Goal: Information Seeking & Learning: Compare options

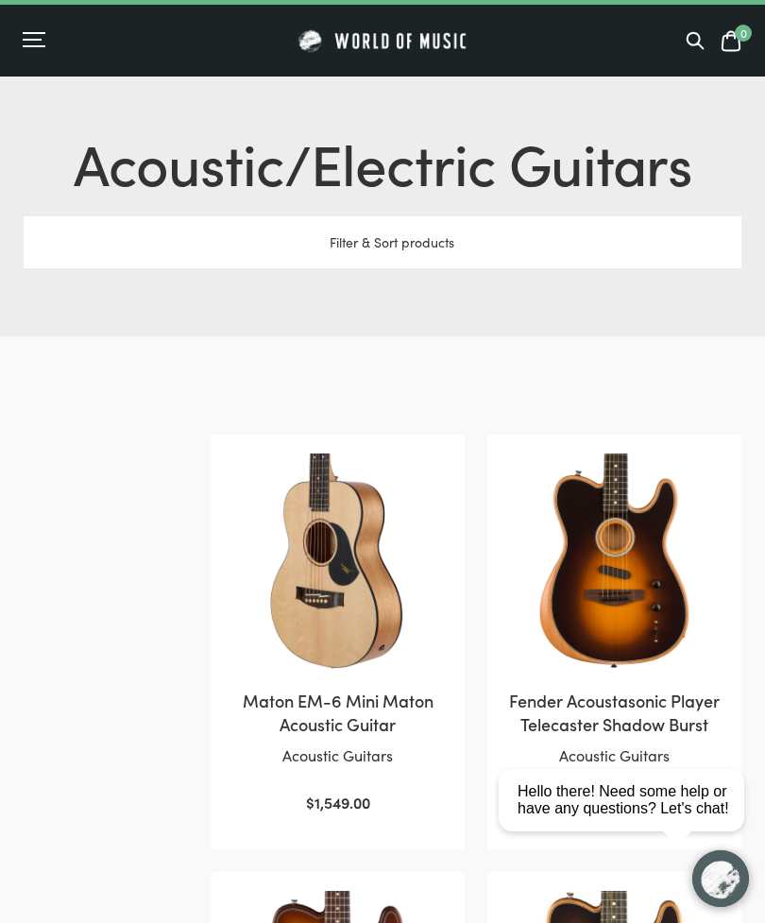
scroll to position [41, 0]
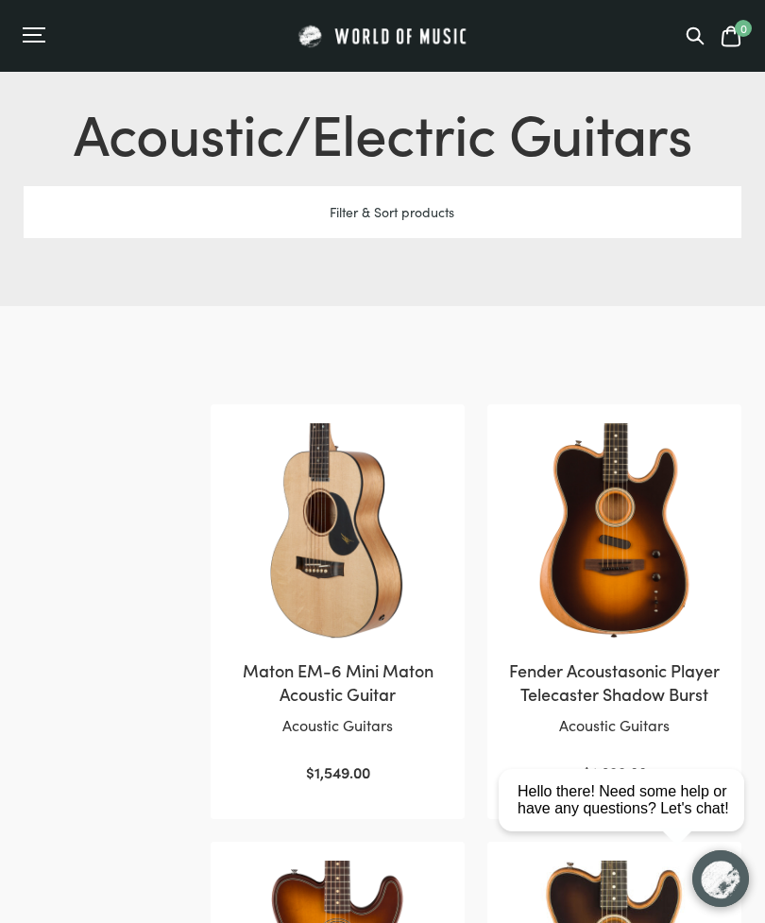
click at [427, 224] on div "Filter & Sort products" at bounding box center [383, 212] width 718 height 52
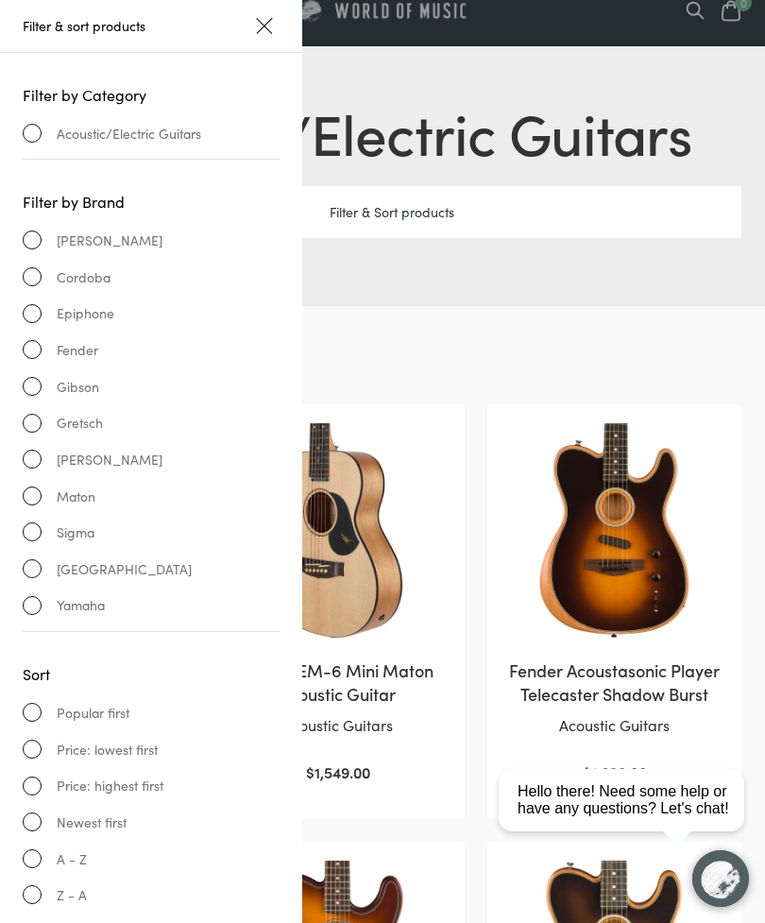
click at [32, 345] on link "Fender" at bounding box center [151, 350] width 257 height 22
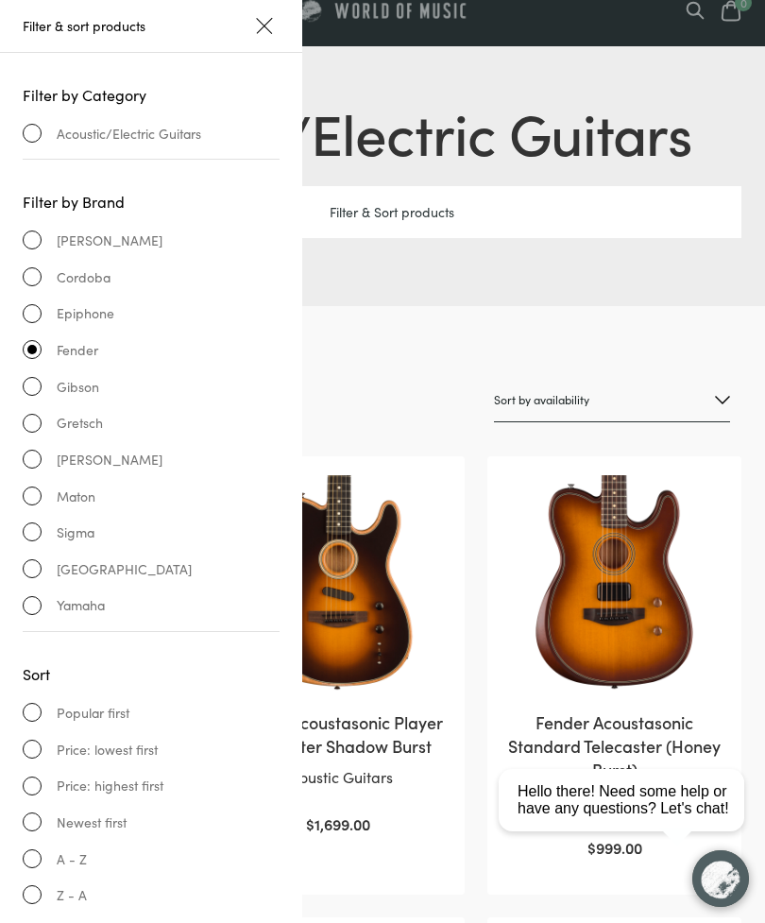
click at [39, 599] on link "Yamaha" at bounding box center [151, 605] width 257 height 22
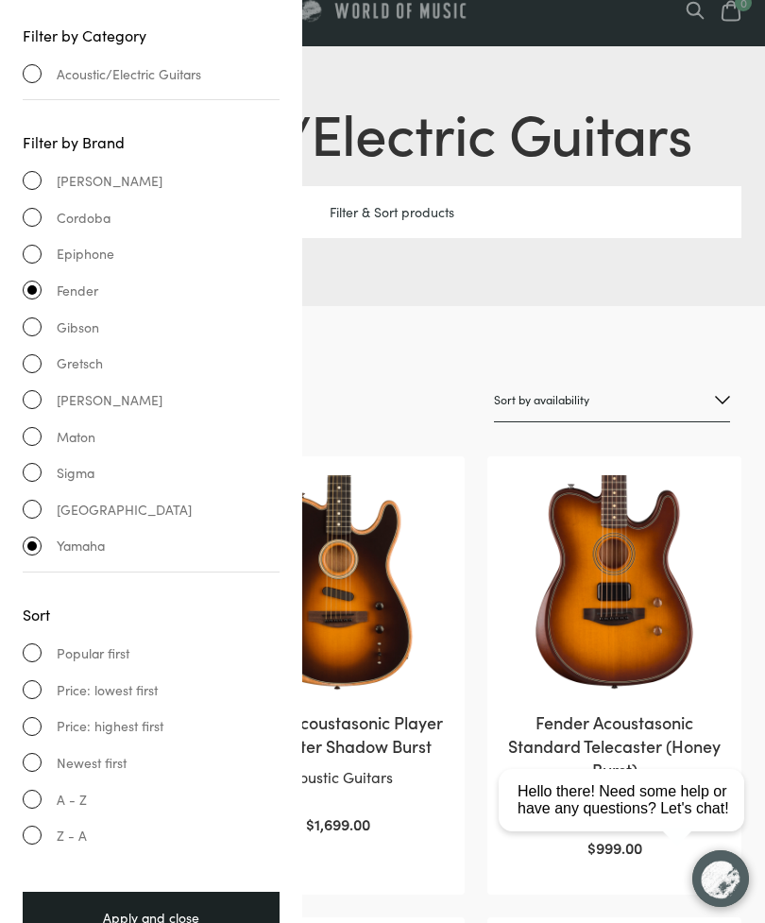
scroll to position [61, 0]
click at [38, 502] on link "[GEOGRAPHIC_DATA]" at bounding box center [151, 508] width 257 height 22
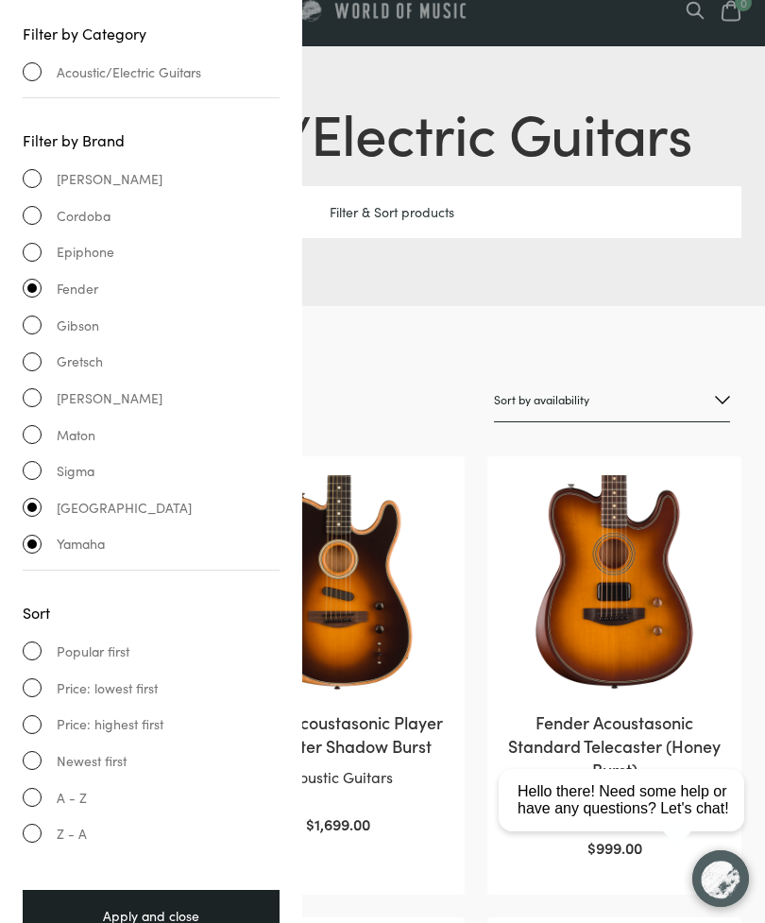
click at [40, 468] on link "Sigma" at bounding box center [151, 471] width 257 height 22
click at [37, 460] on link "Sigma" at bounding box center [151, 471] width 257 height 22
click at [35, 506] on link "[GEOGRAPHIC_DATA]" at bounding box center [151, 508] width 257 height 22
click at [38, 536] on link "Yamaha" at bounding box center [151, 544] width 257 height 22
click at [721, 95] on h1 "Acoustic/Electric Guitars" at bounding box center [383, 131] width 718 height 79
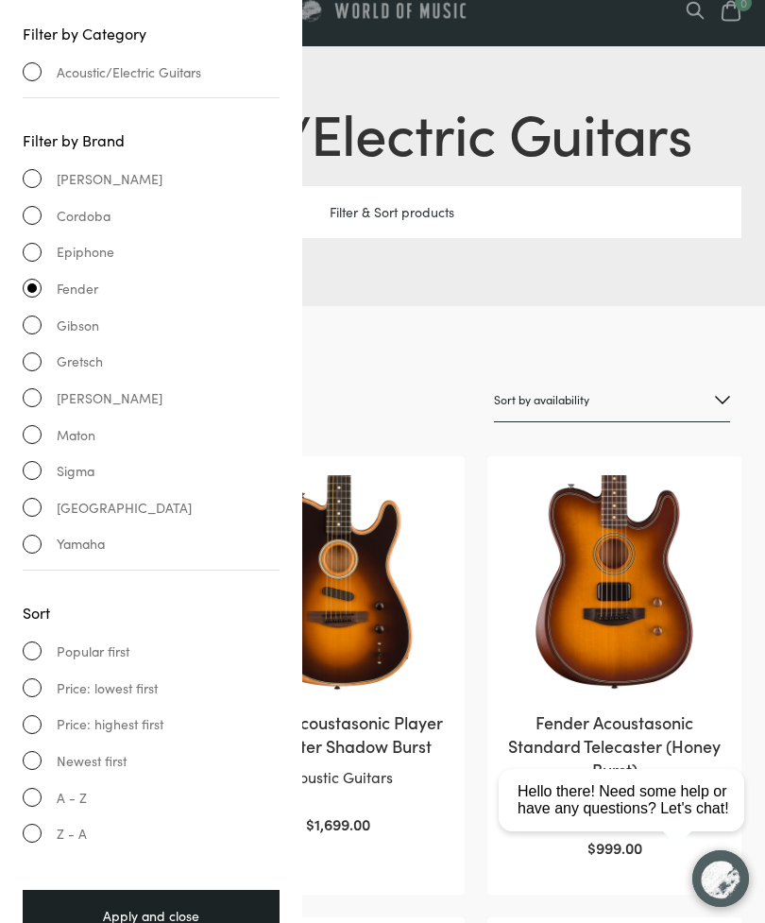
click at [144, 912] on div "Apply and close" at bounding box center [151, 916] width 257 height 52
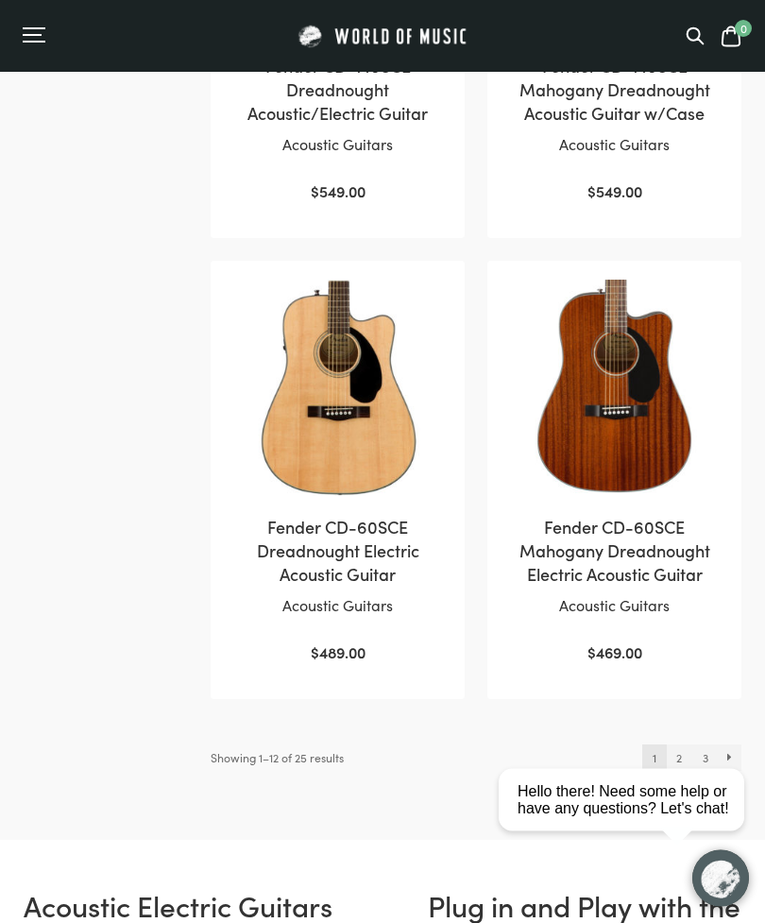
scroll to position [2551, 0]
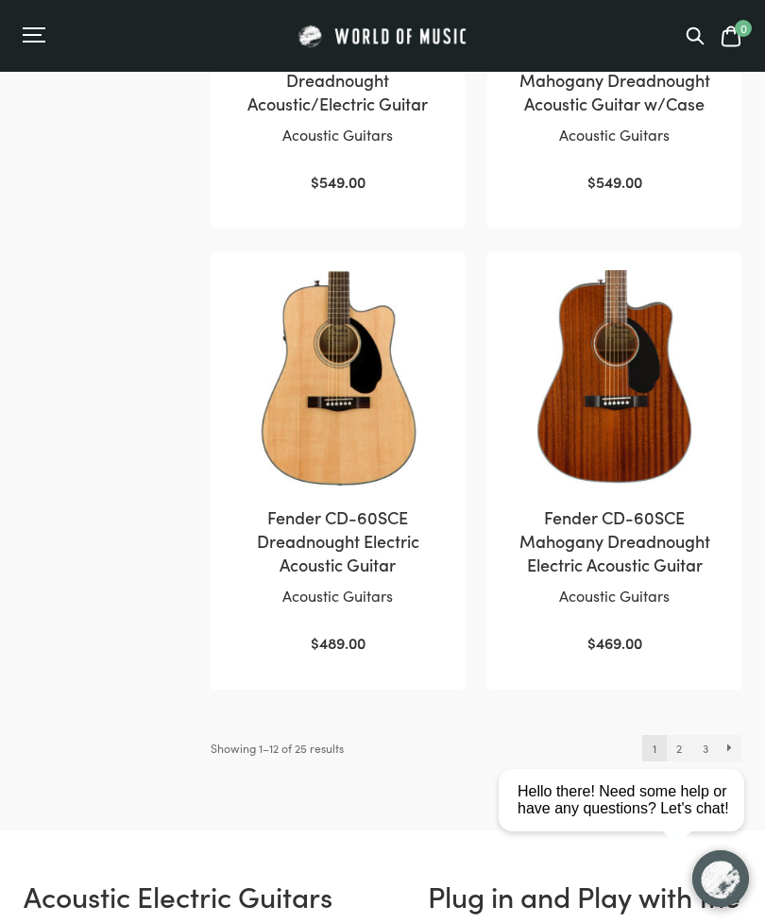
click at [681, 737] on link "2" at bounding box center [680, 748] width 26 height 26
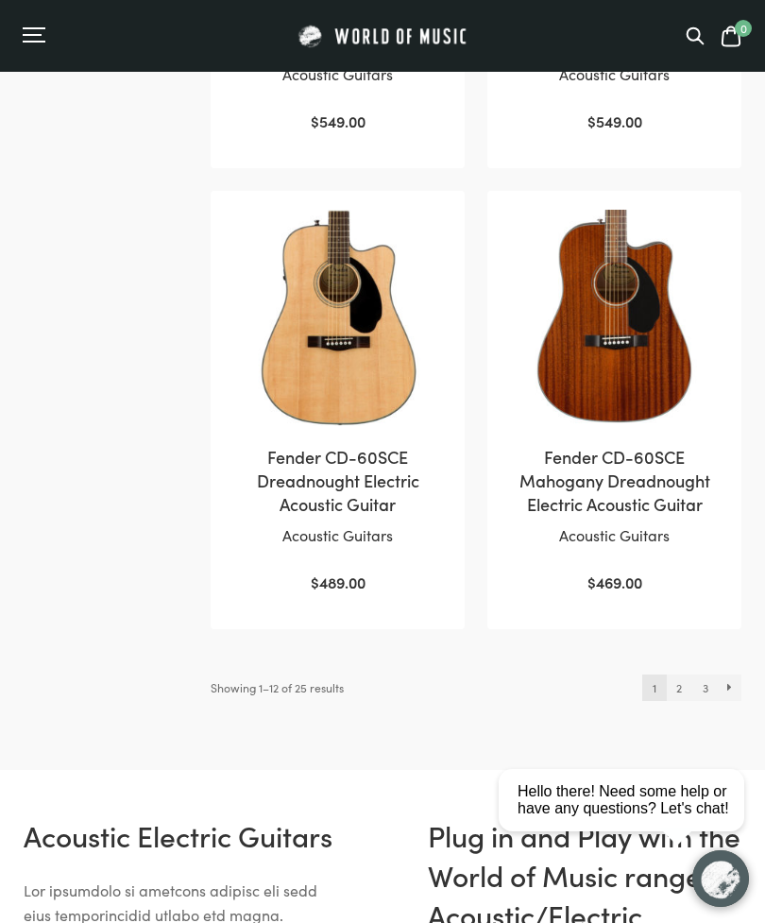
scroll to position [41, 0]
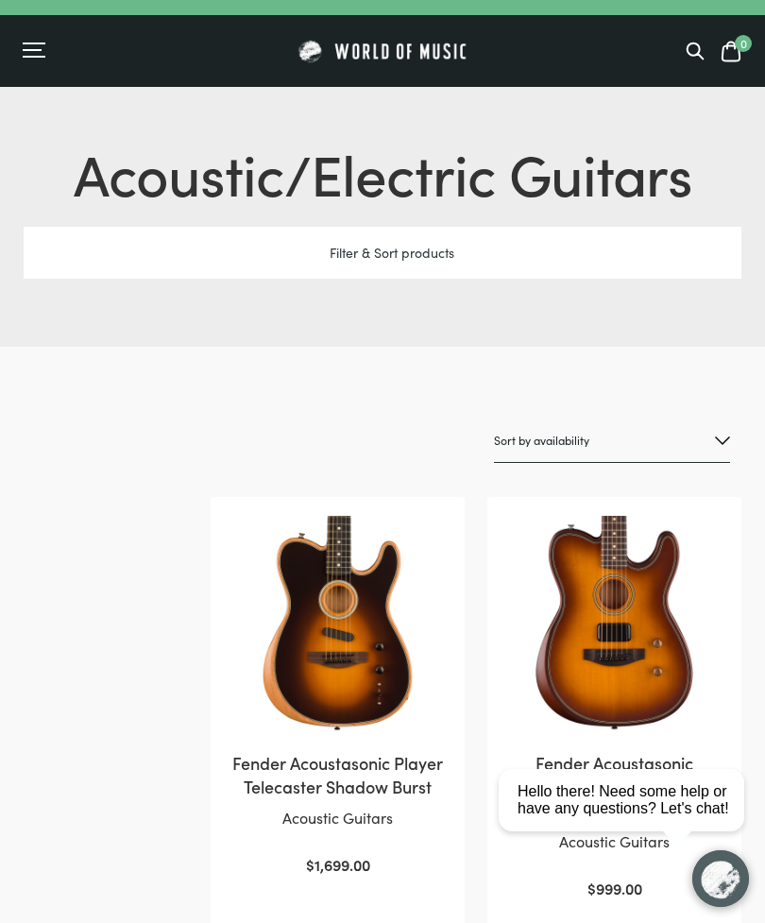
scroll to position [41, 0]
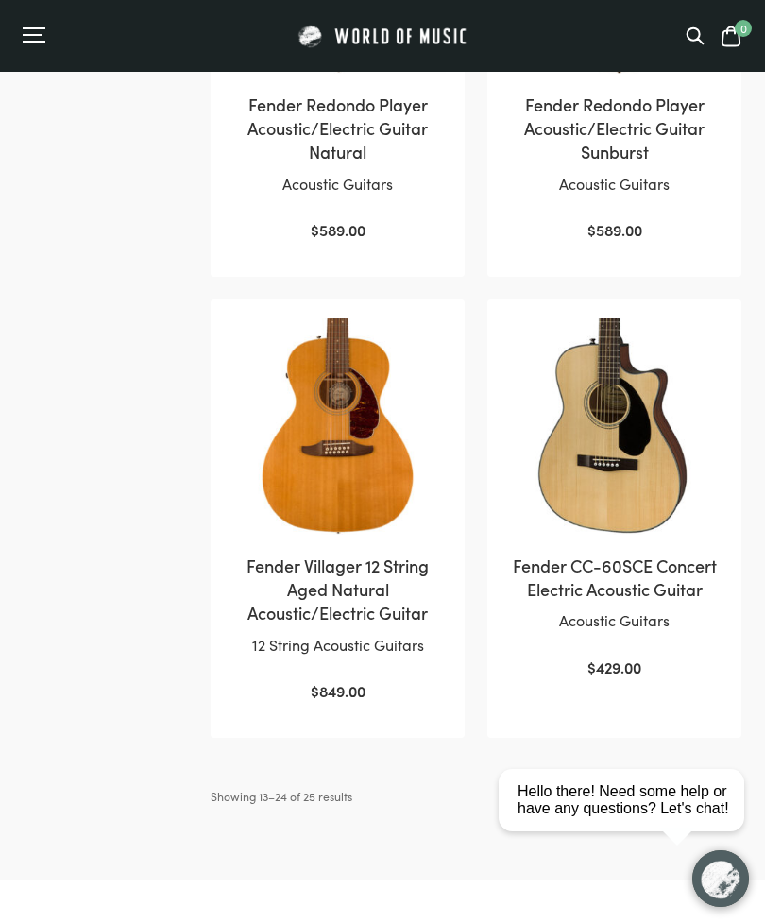
scroll to position [2476, 0]
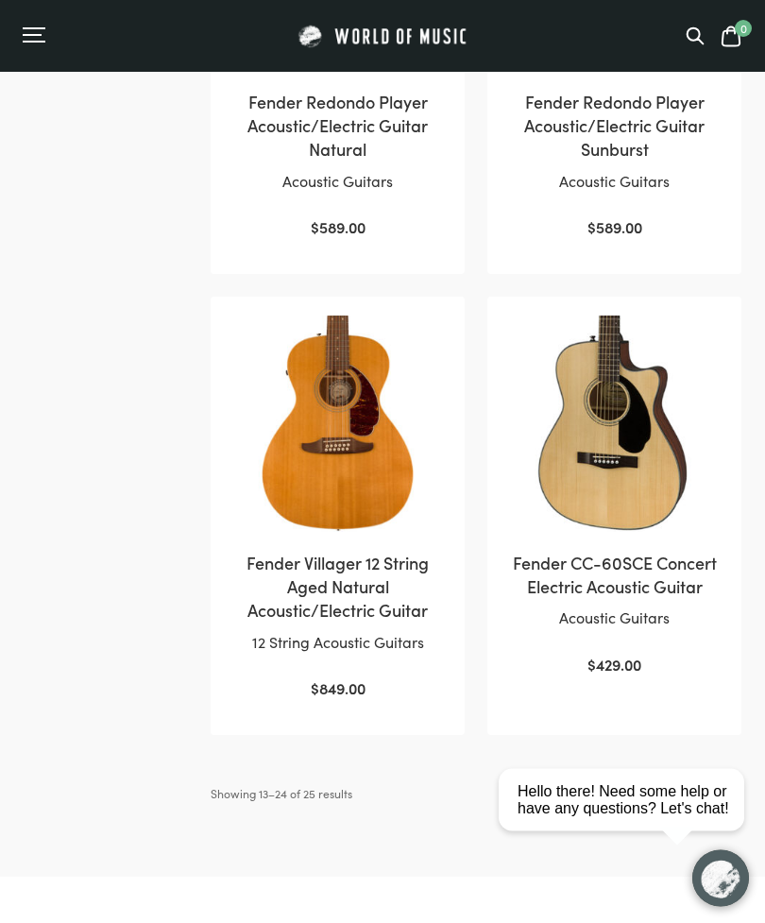
click at [699, 714] on html "close Hello there! Need some help or have any questions? Let's chat!" at bounding box center [628, 714] width 274 height 0
click at [710, 714] on html "close Hello there! Need some help or have any questions? Let's chat!" at bounding box center [628, 714] width 274 height 0
click at [695, 714] on html "close Hello there! Need some help or have any questions? Let's chat!" at bounding box center [628, 714] width 274 height 0
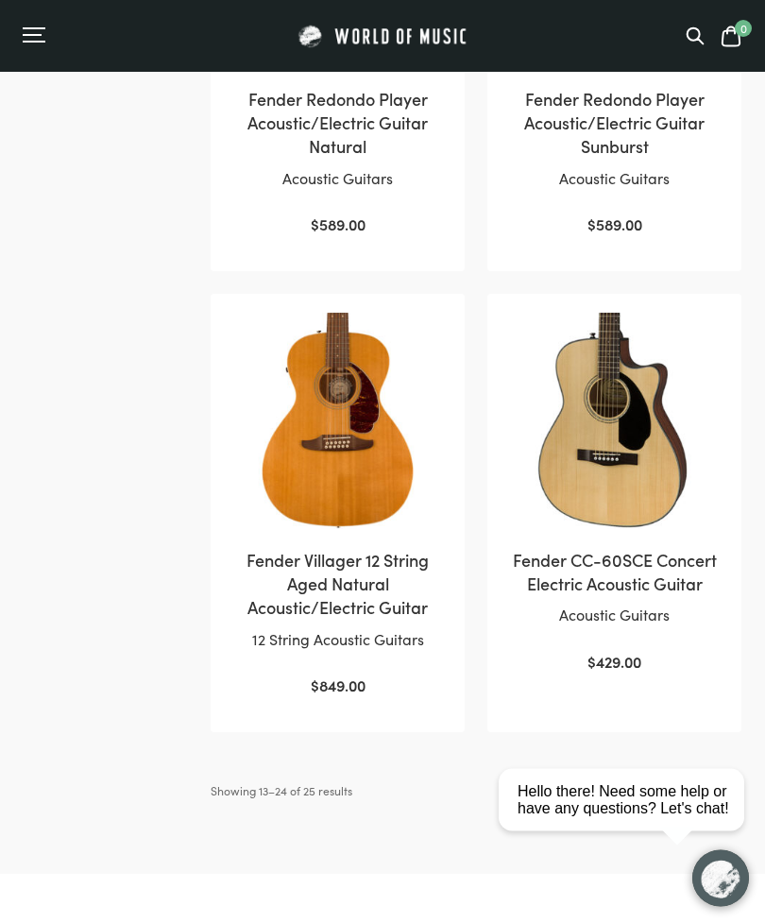
scroll to position [2485, 0]
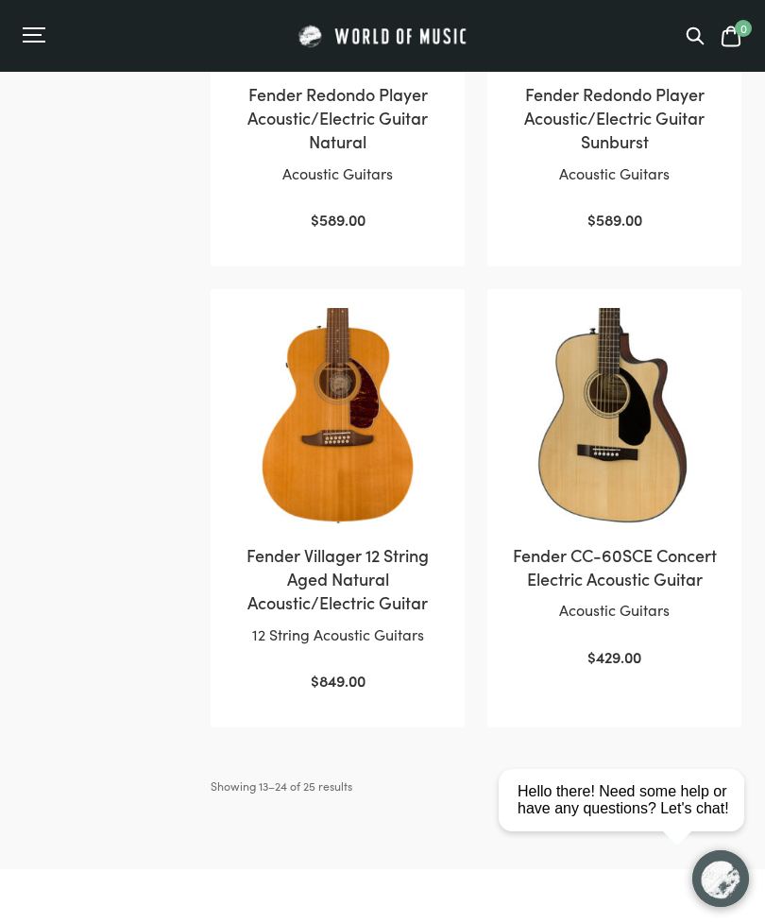
click at [699, 773] on link "3" at bounding box center [703, 786] width 26 height 26
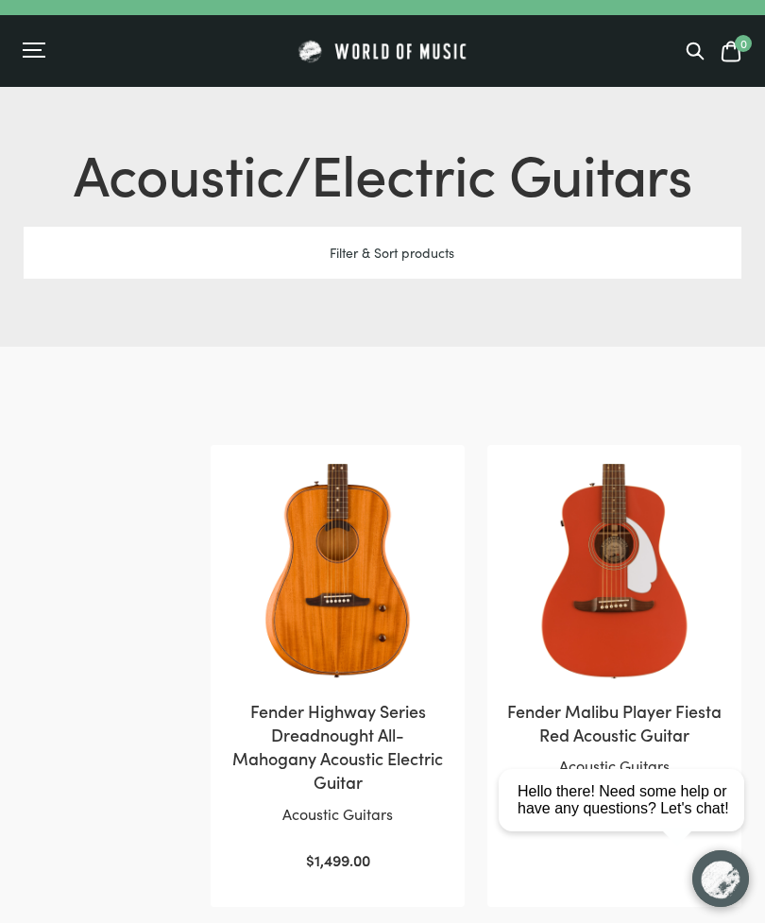
scroll to position [2545, 0]
